Goal: Navigation & Orientation: Find specific page/section

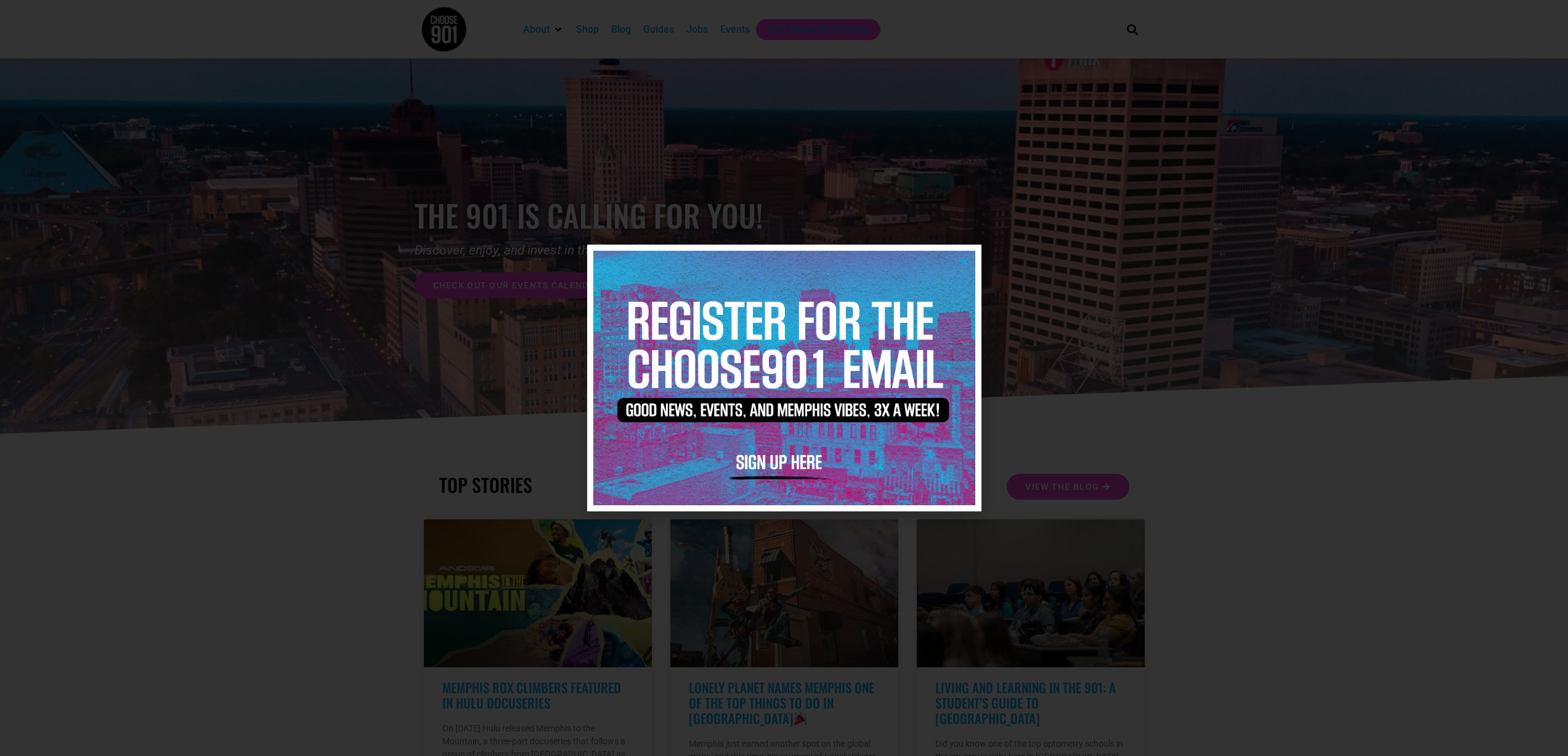
click at [961, 253] on img at bounding box center [784, 378] width 382 height 254
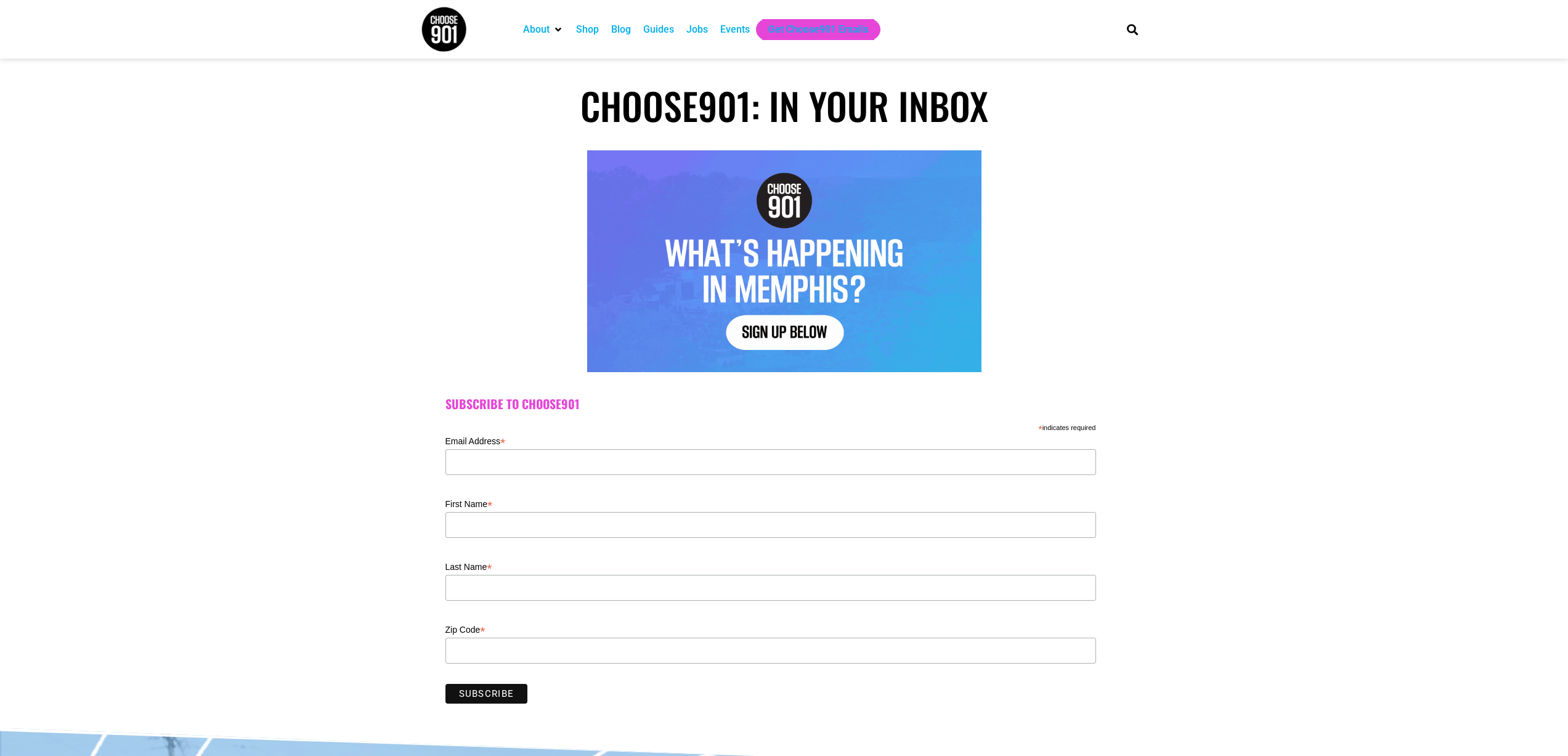
click at [591, 27] on div "Shop" at bounding box center [587, 29] width 23 height 15
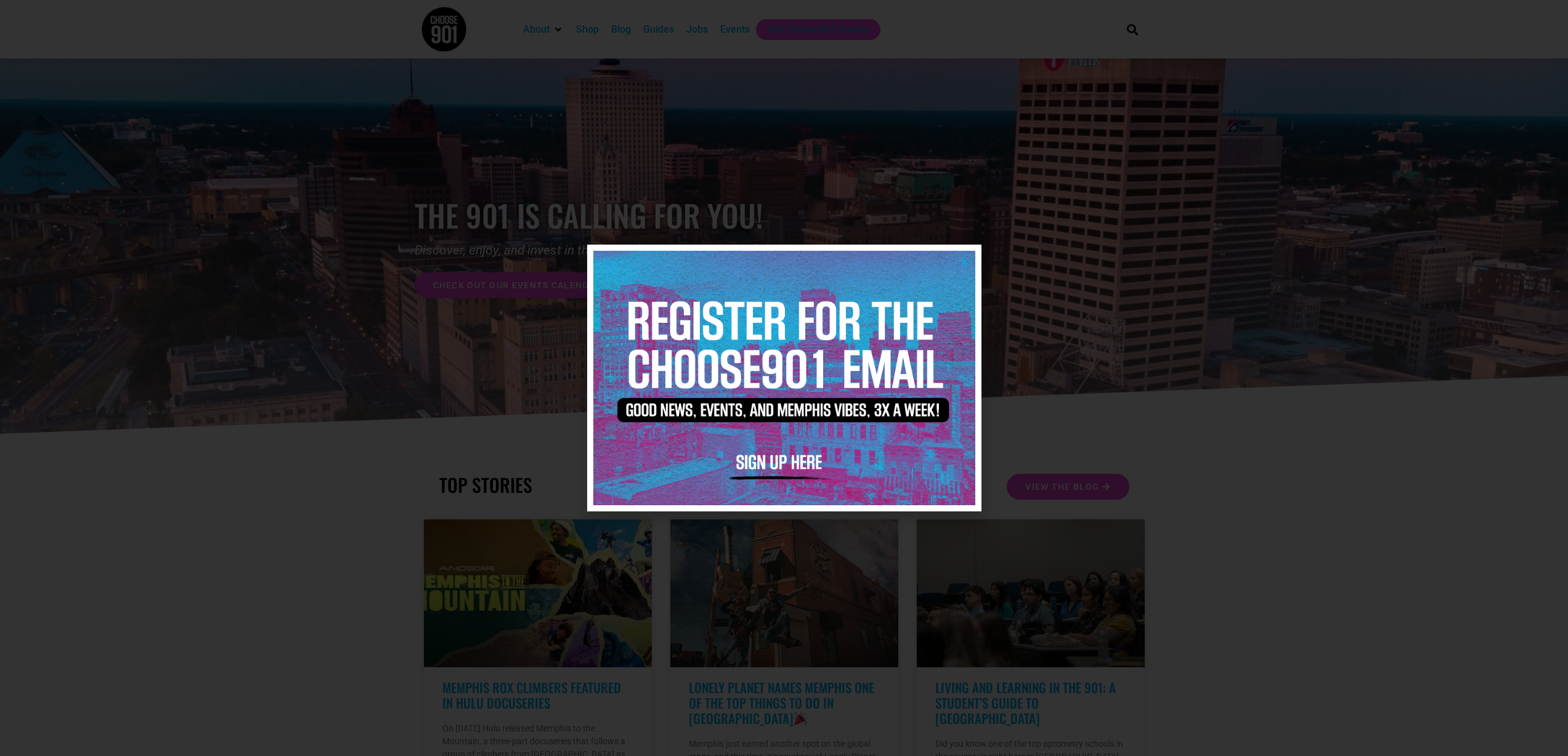
click at [965, 262] on icon "Close" at bounding box center [964, 262] width 9 height 9
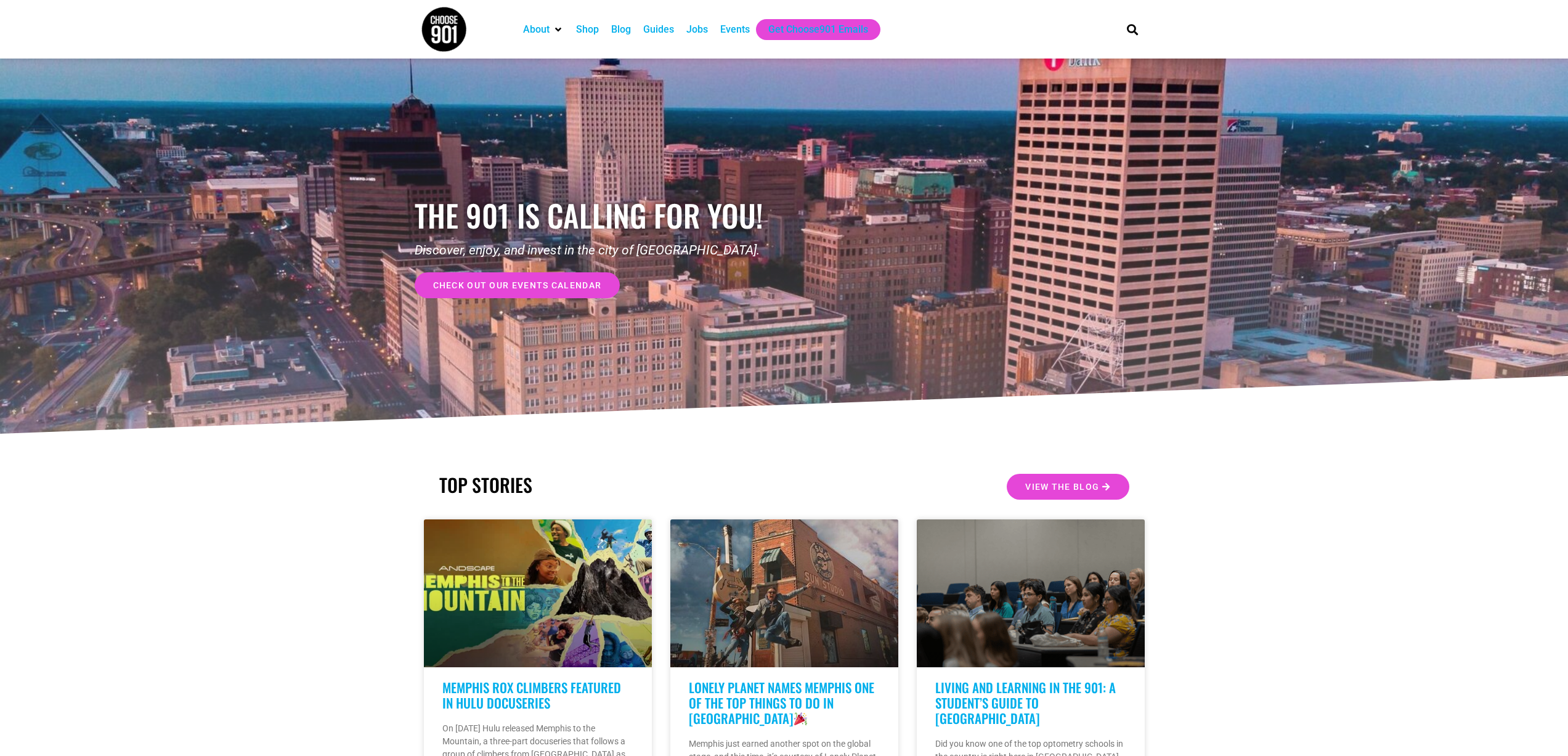
drag, startPoint x: 1076, startPoint y: 614, endPoint x: 803, endPoint y: 135, distance: 551.3
click at [696, 30] on div "Jobs" at bounding box center [697, 29] width 21 height 15
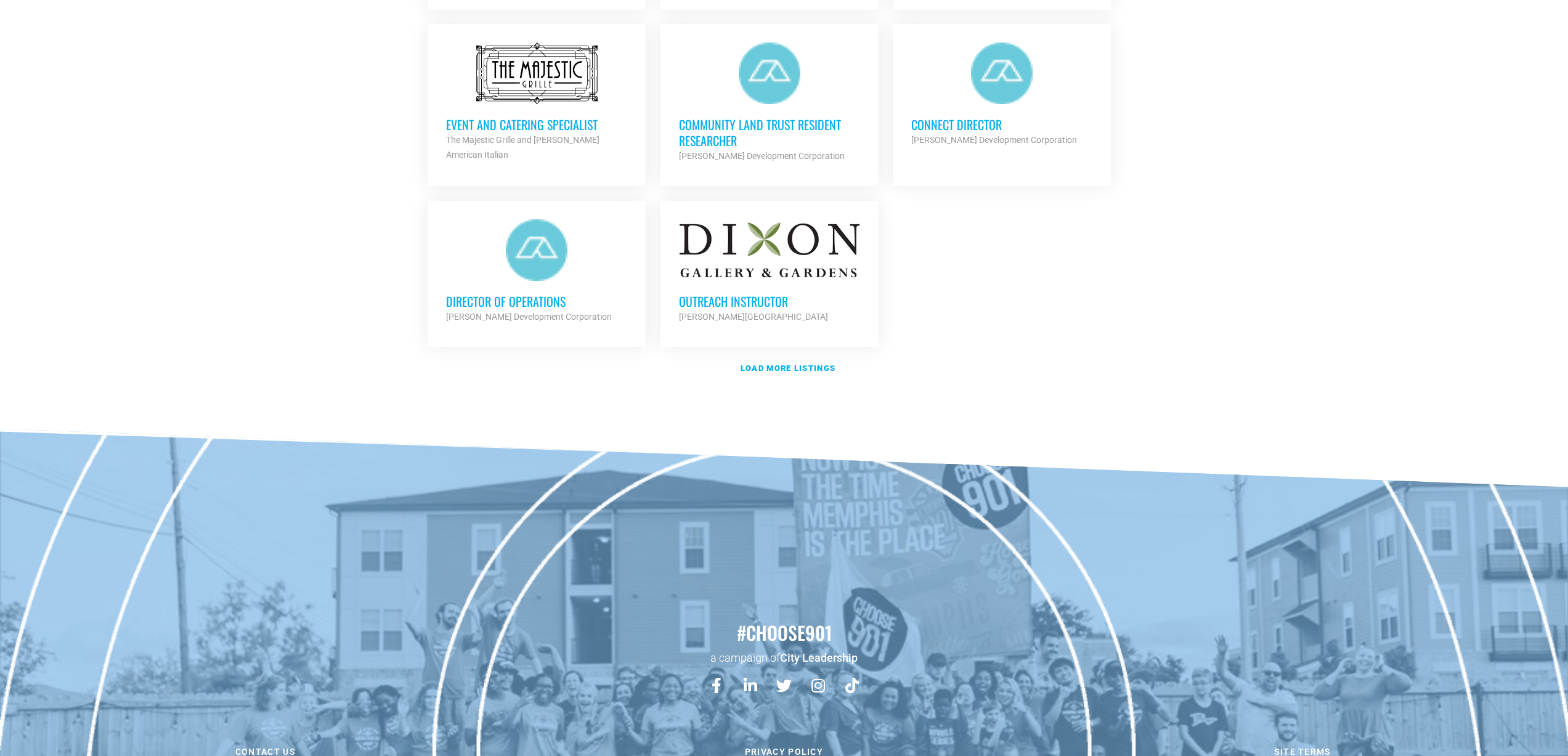
scroll to position [1479, 0]
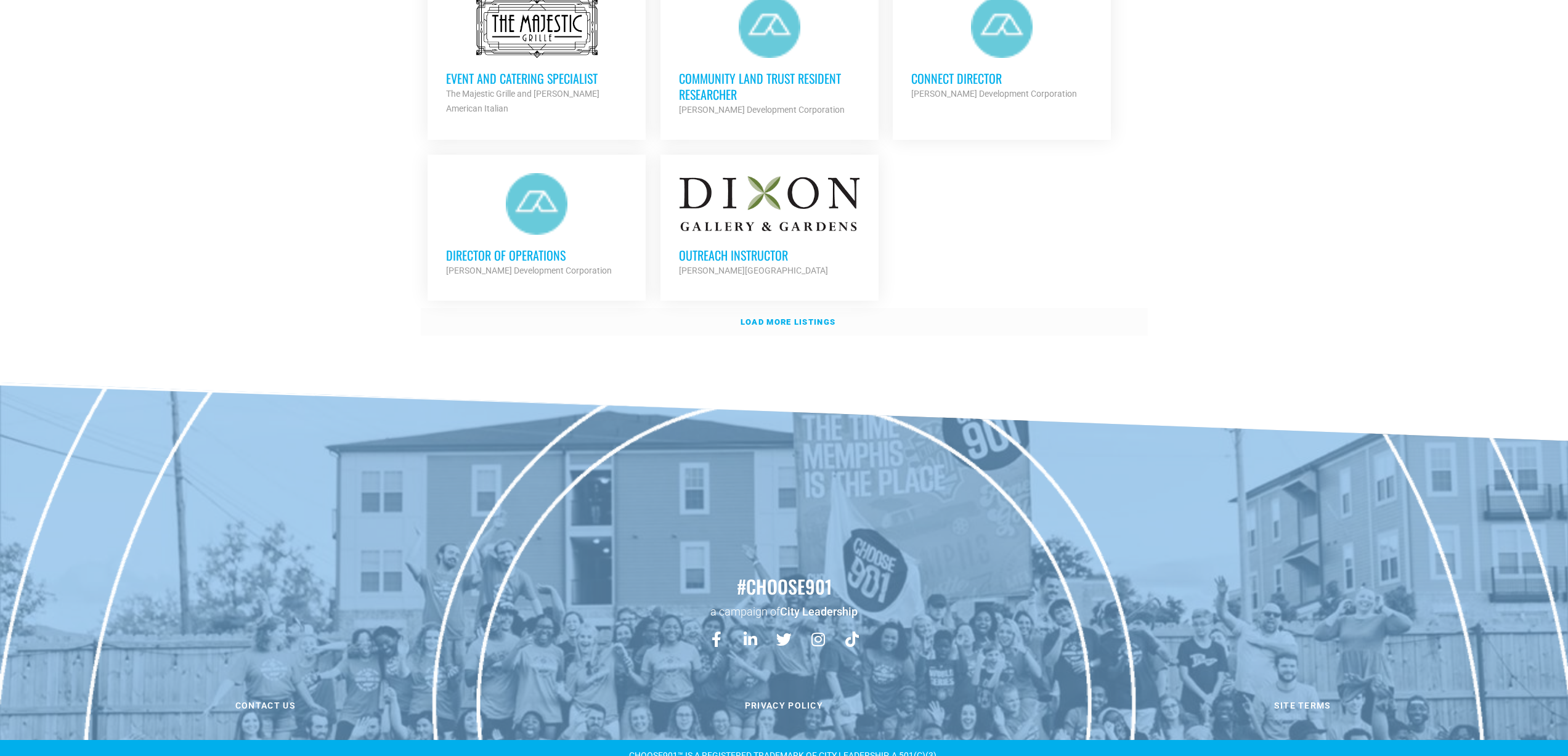
click at [781, 319] on strong "Load more listings" at bounding box center [788, 322] width 95 height 9
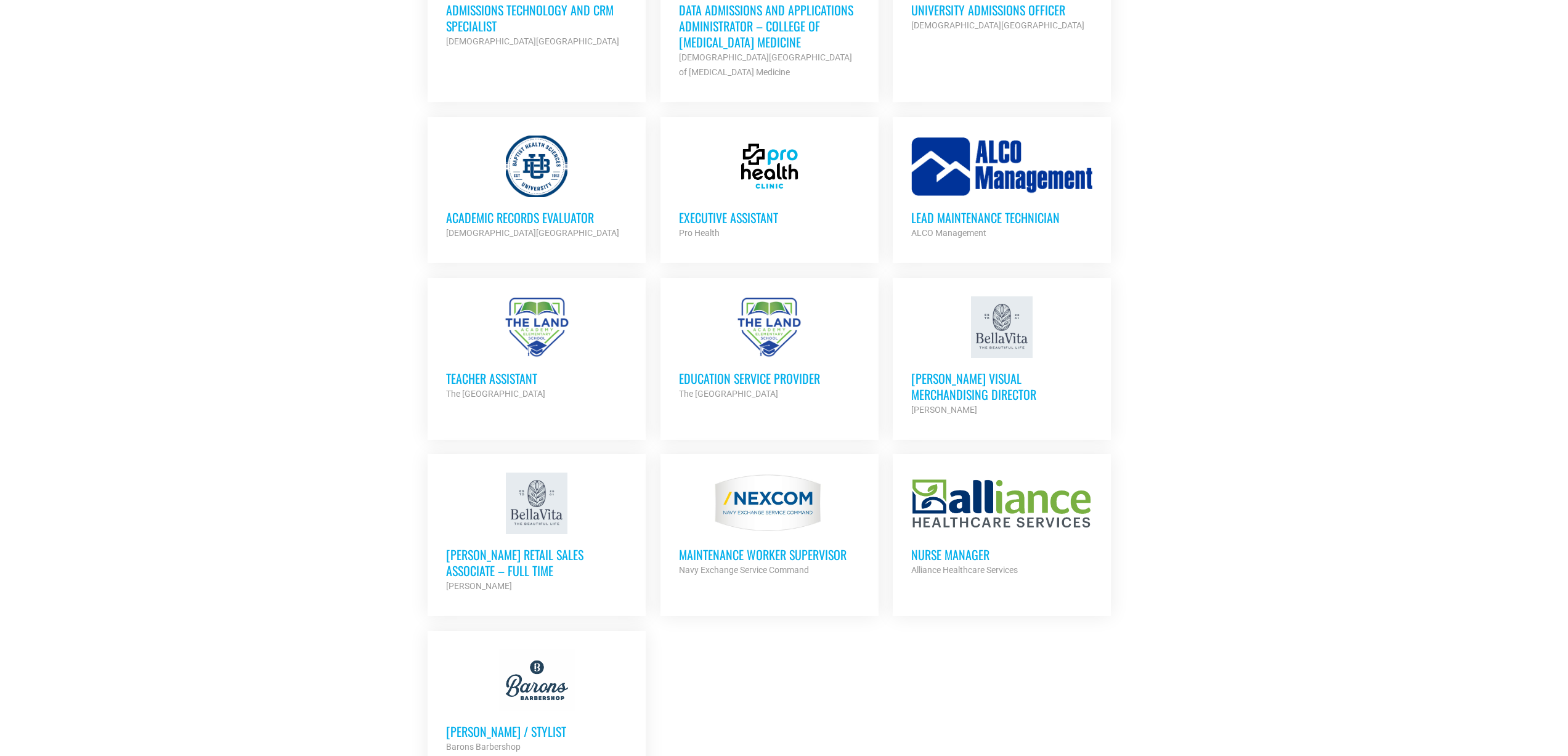
scroll to position [2279, 0]
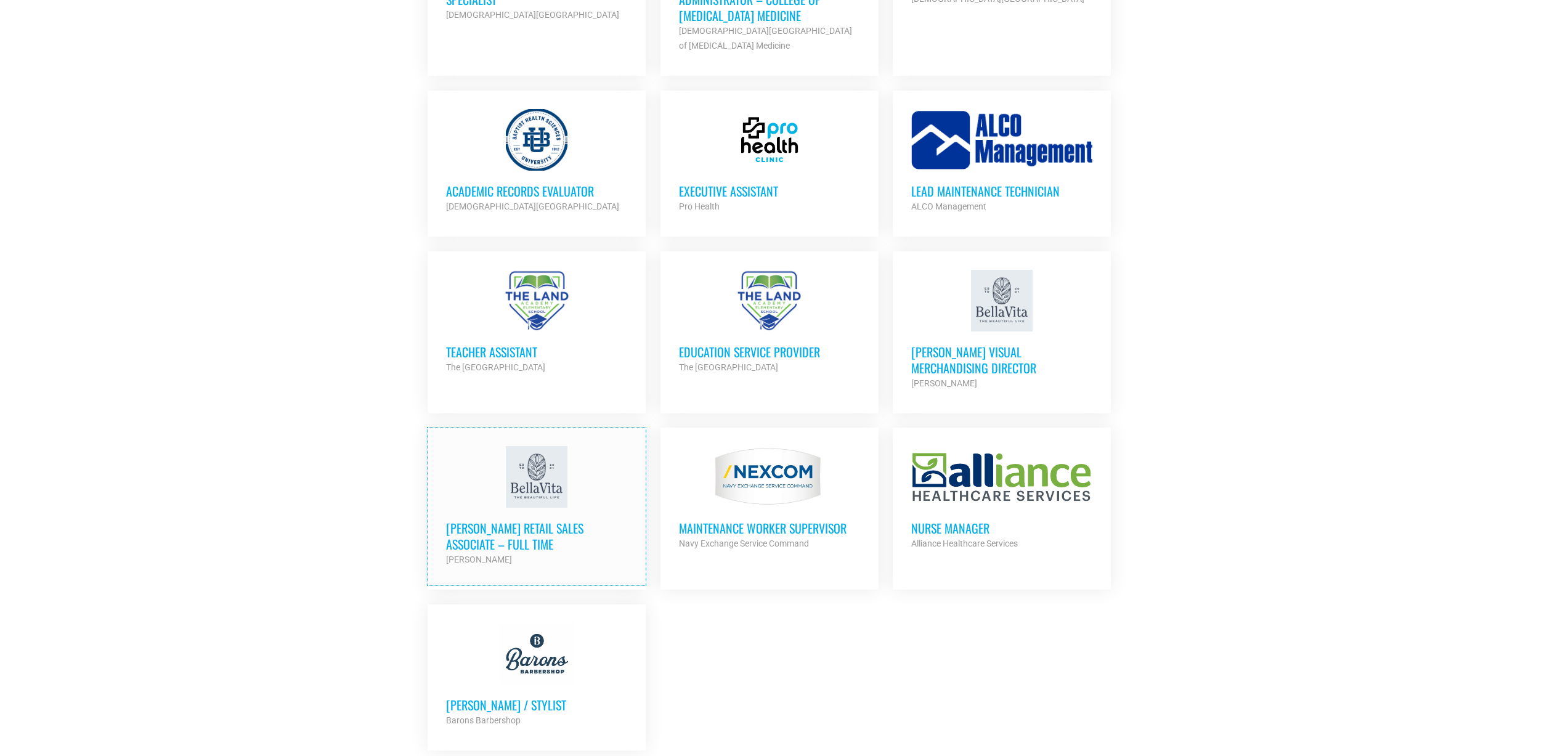
drag, startPoint x: 466, startPoint y: 450, endPoint x: 581, endPoint y: 175, distance: 298.1
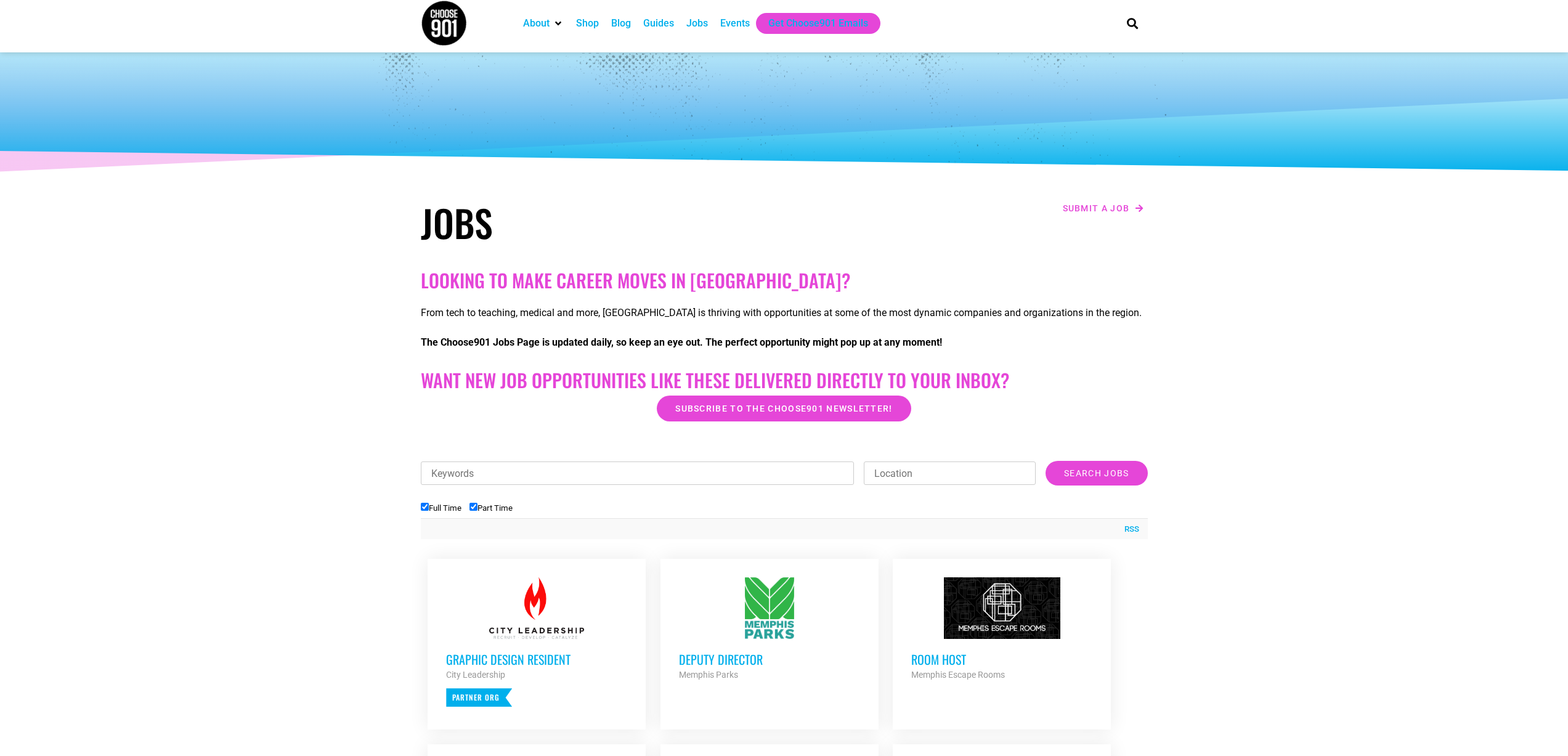
scroll to position [0, 0]
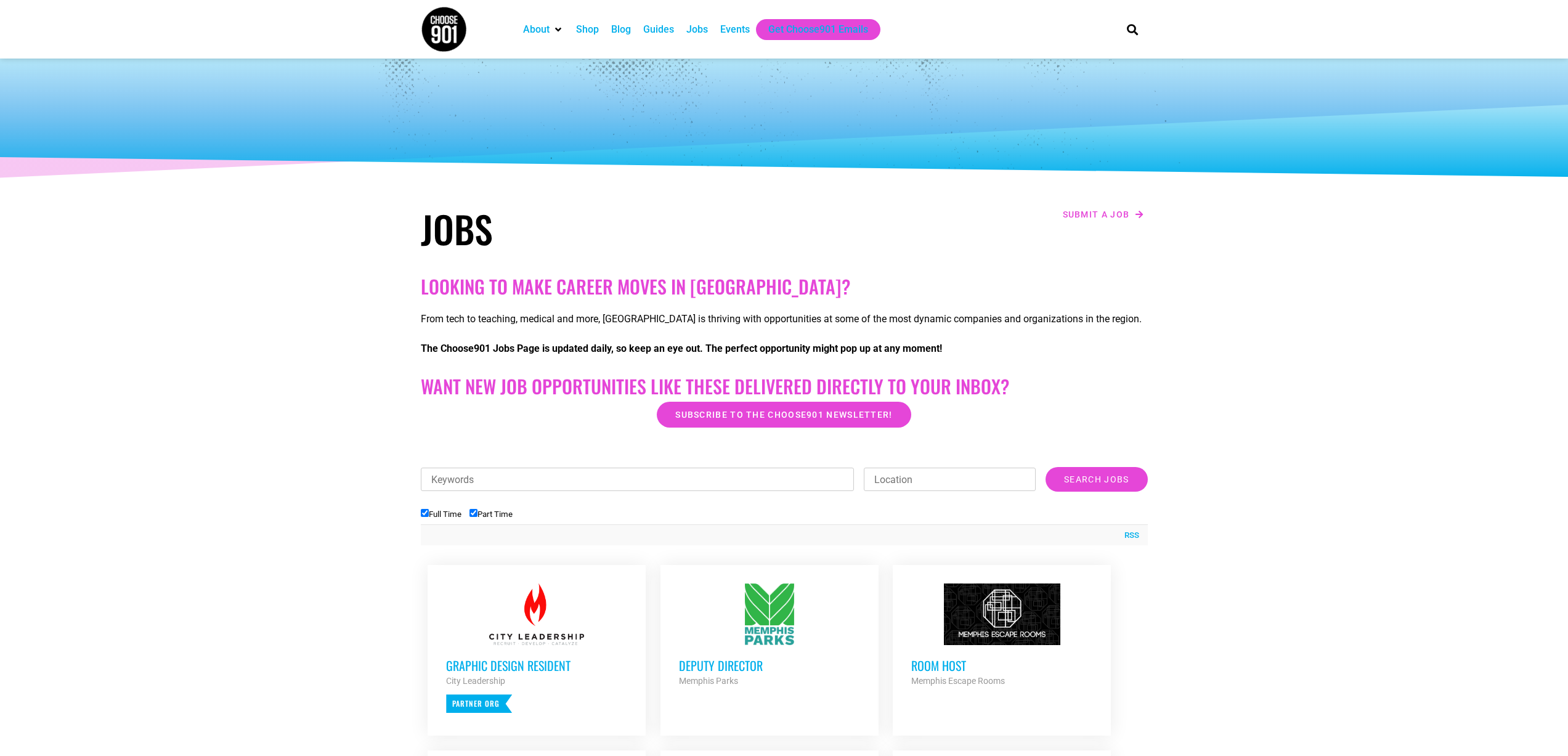
click at [746, 32] on div "Events" at bounding box center [735, 29] width 29 height 15
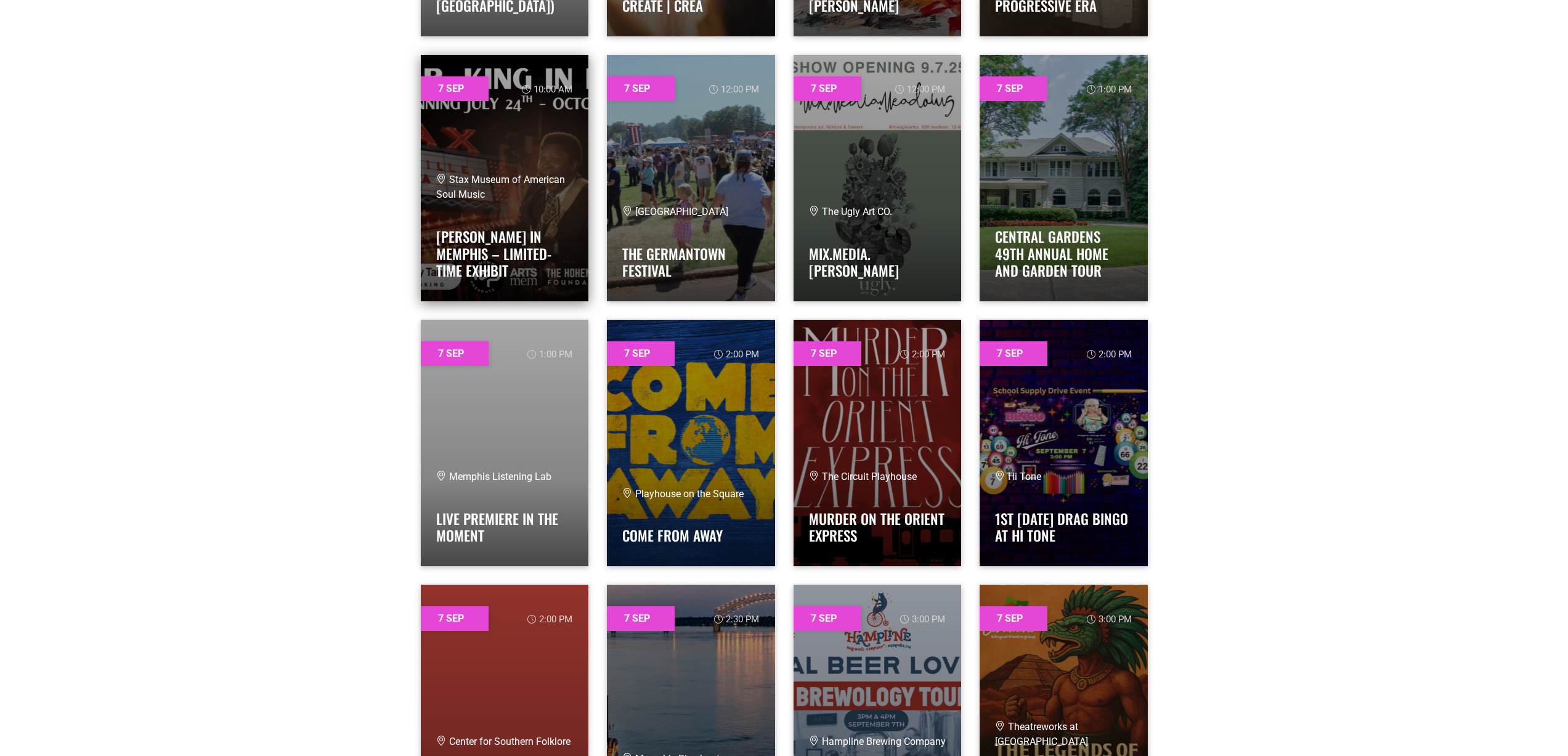
scroll to position [2834, 0]
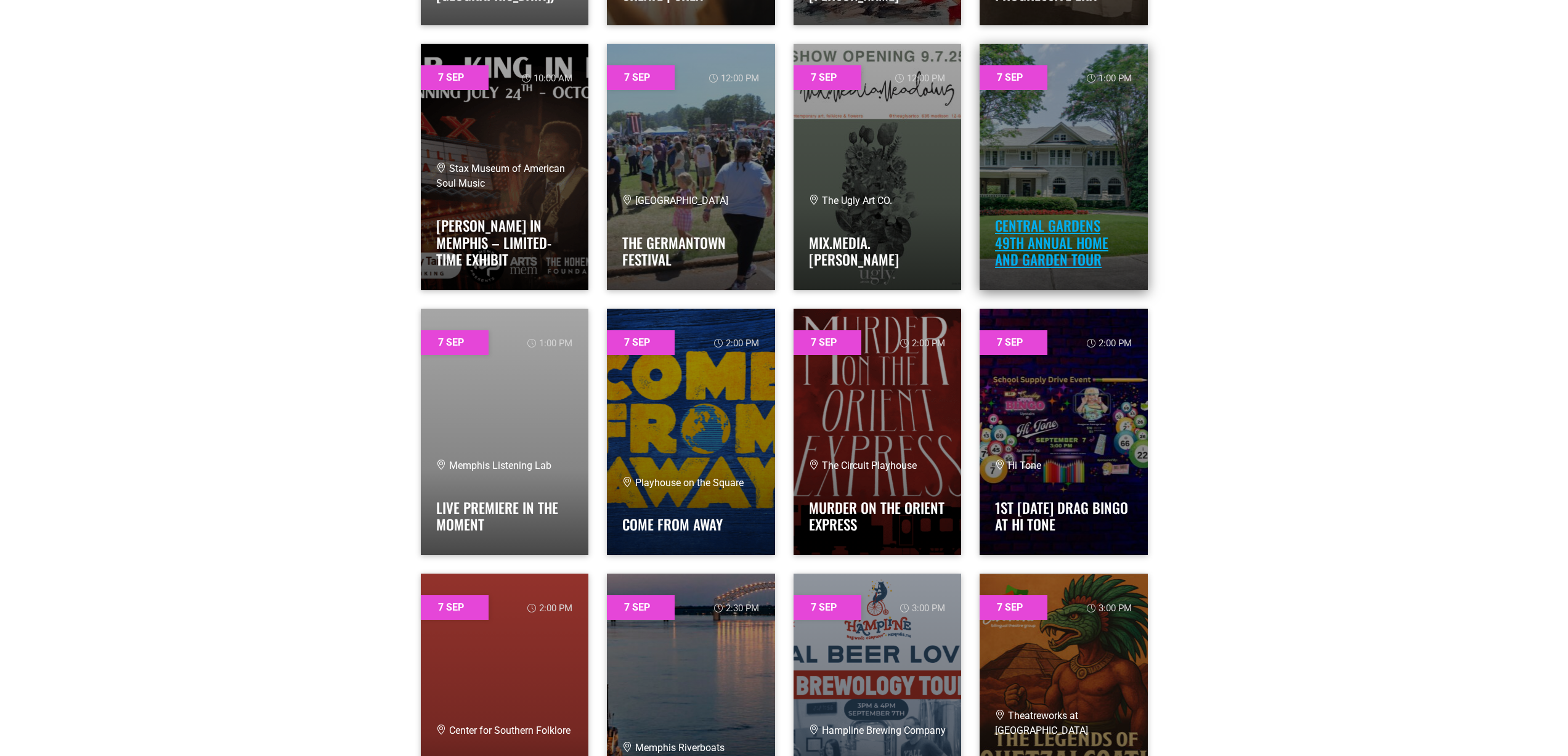
click at [1038, 243] on link "Central Gardens 49th Annual Home and Garden Tour" at bounding box center [1052, 242] width 113 height 55
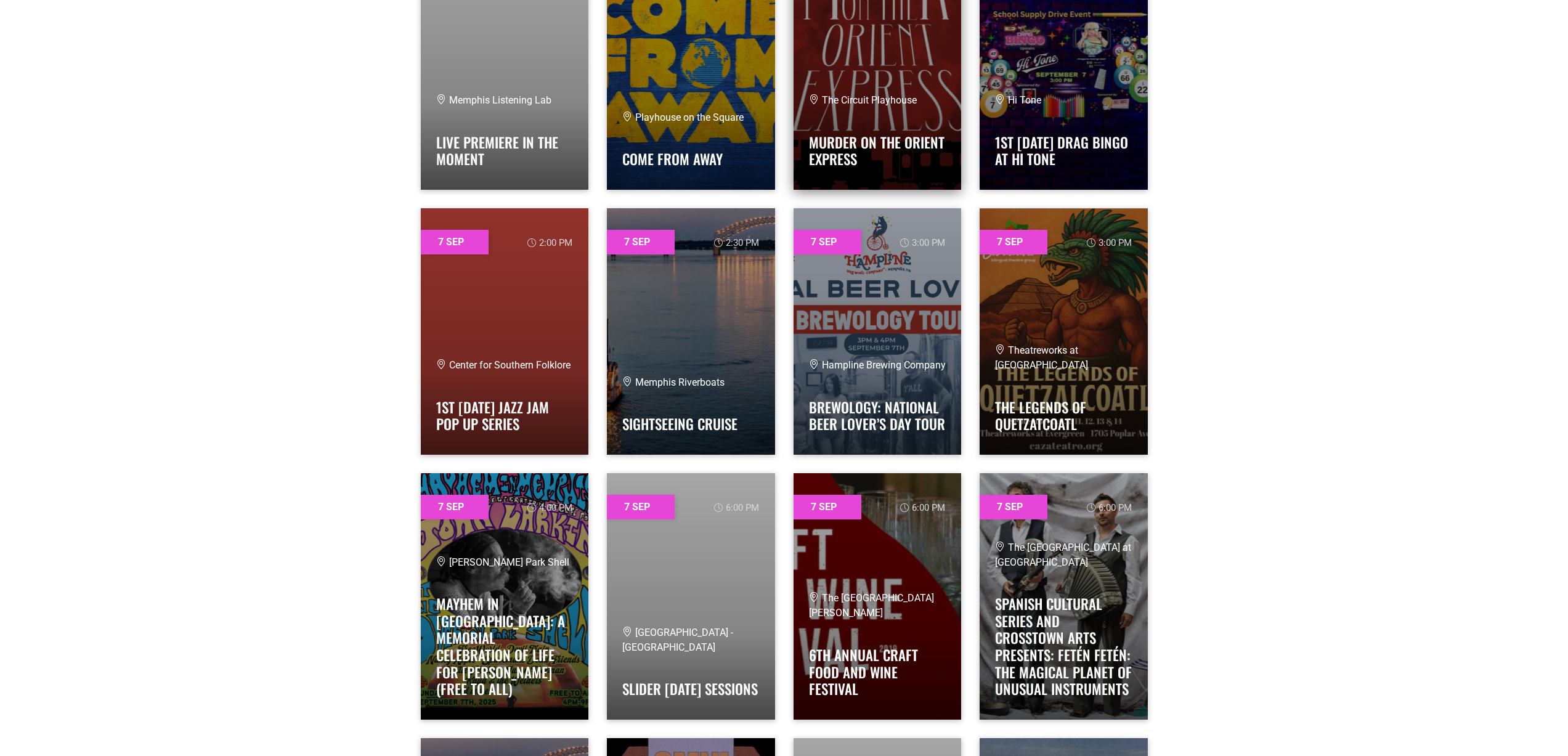
scroll to position [3203, 0]
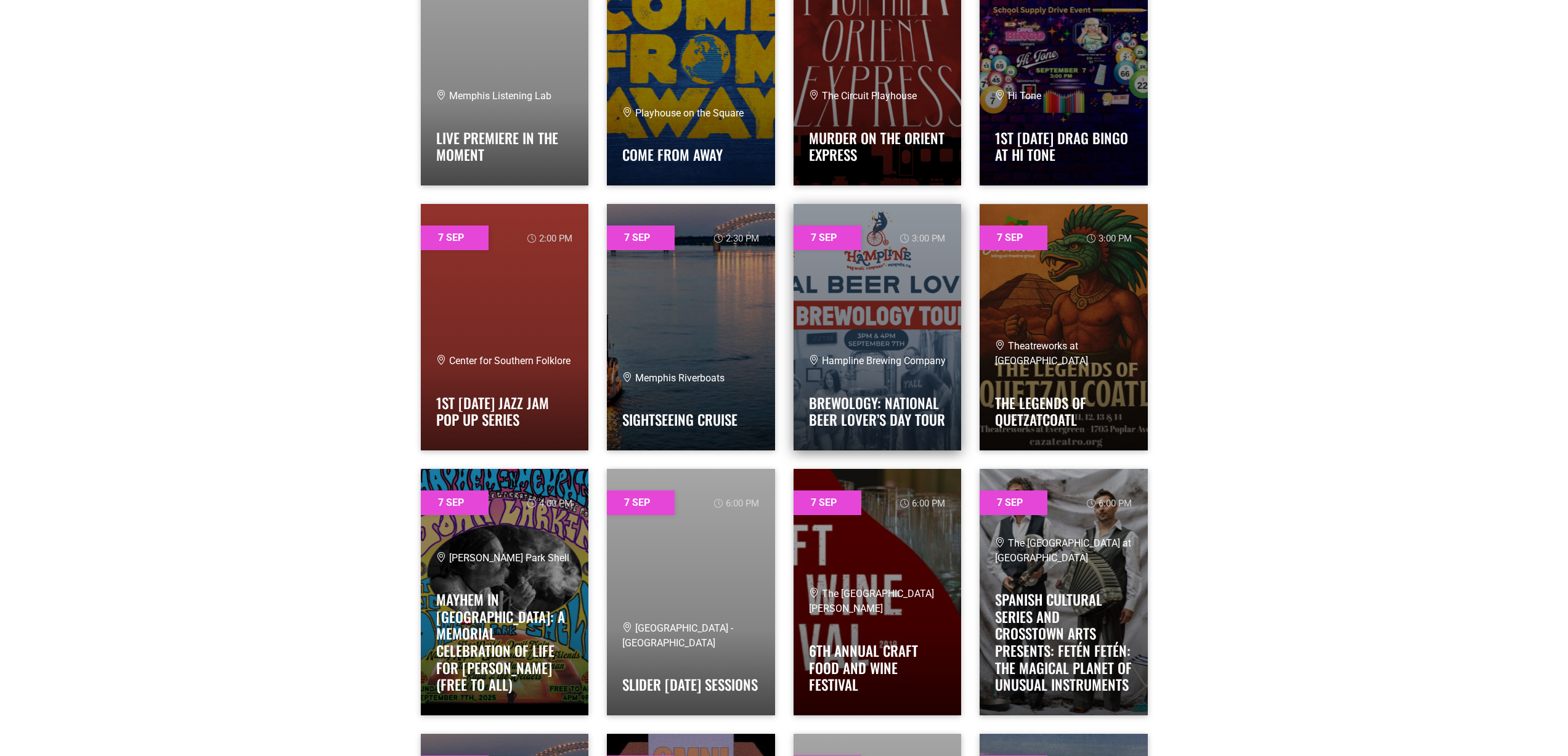
click at [877, 333] on link at bounding box center [877, 327] width 168 height 246
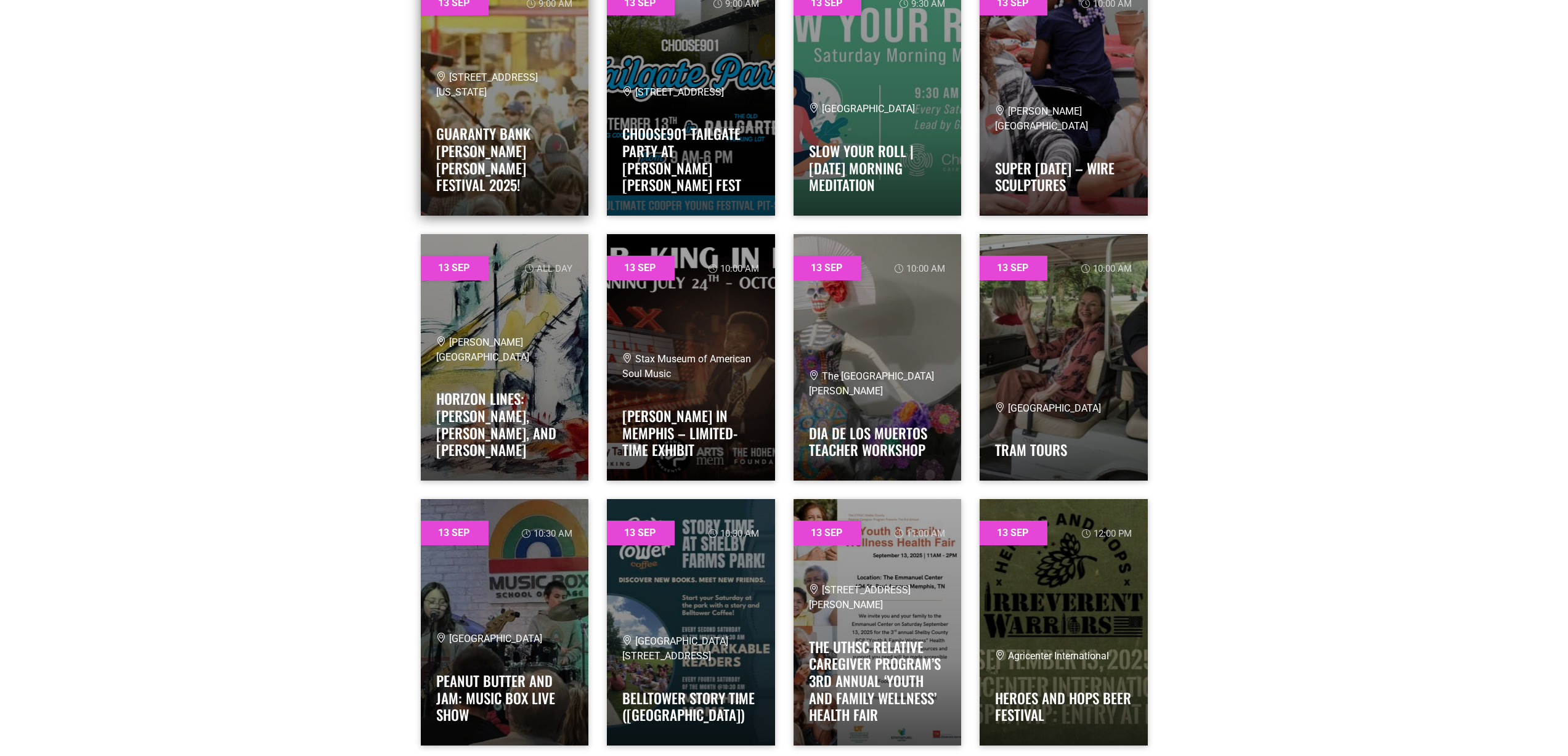
scroll to position [12753, 0]
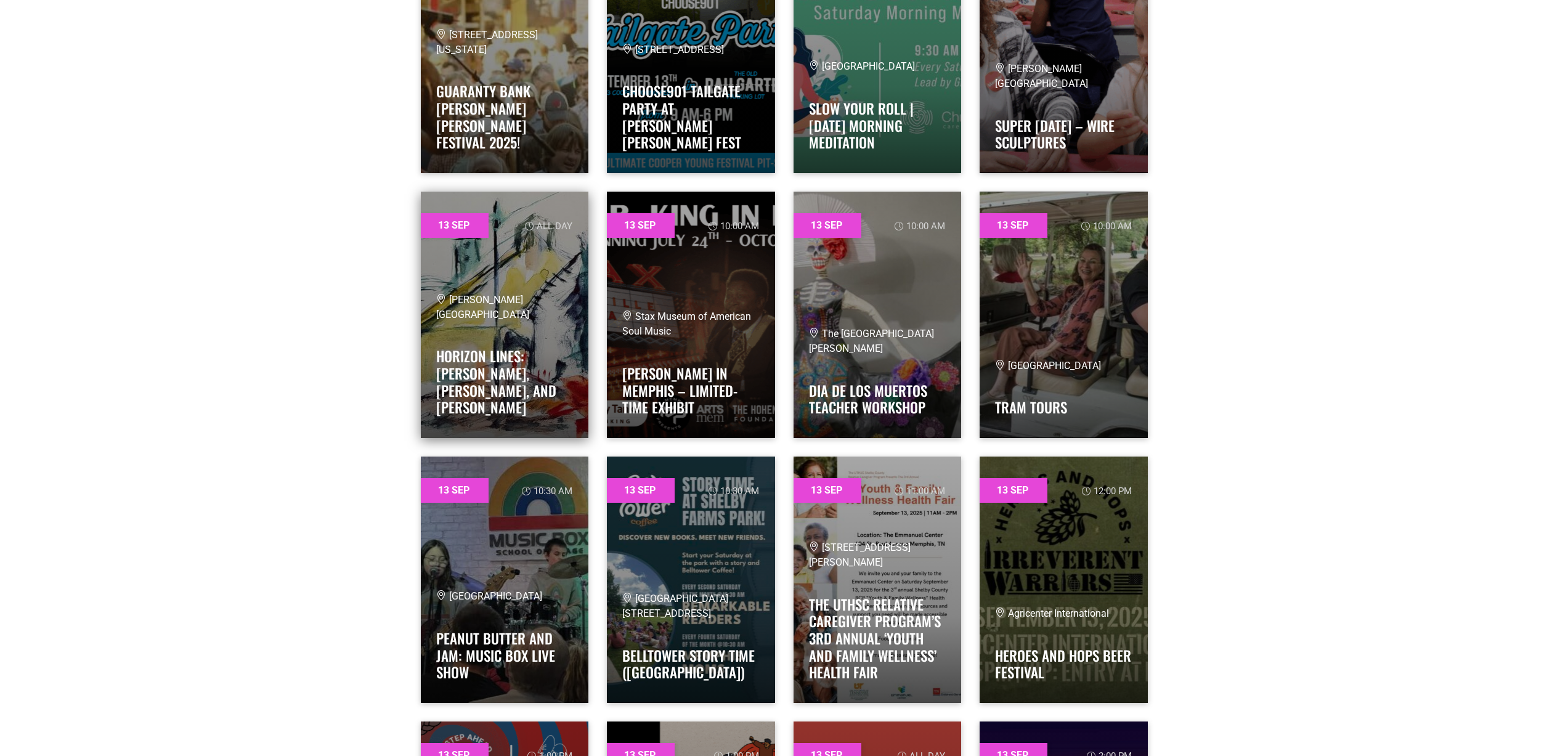
click at [529, 318] on span "[PERSON_NAME][GEOGRAPHIC_DATA]" at bounding box center [482, 307] width 93 height 27
